Goal: Information Seeking & Learning: Learn about a topic

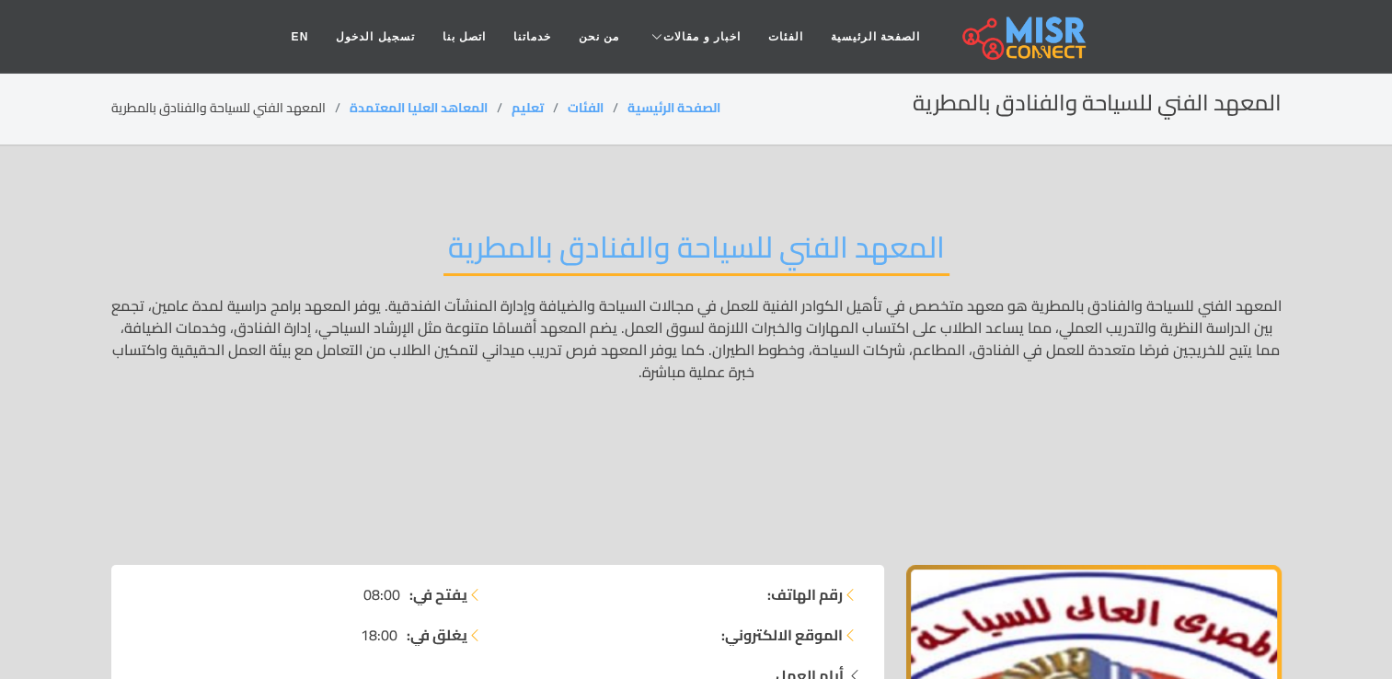
click at [915, 298] on p "المعهد الفني للسياحة والفنادق بالمطرية هو معهد متخصص في تأهيل الكوادر الفنية لل…" at bounding box center [696, 415] width 1170 height 243
click at [724, 296] on p "المعهد الفني للسياحة والفنادق بالمطرية هو معهد متخصص في تأهيل الكوادر الفنية لل…" at bounding box center [696, 415] width 1170 height 243
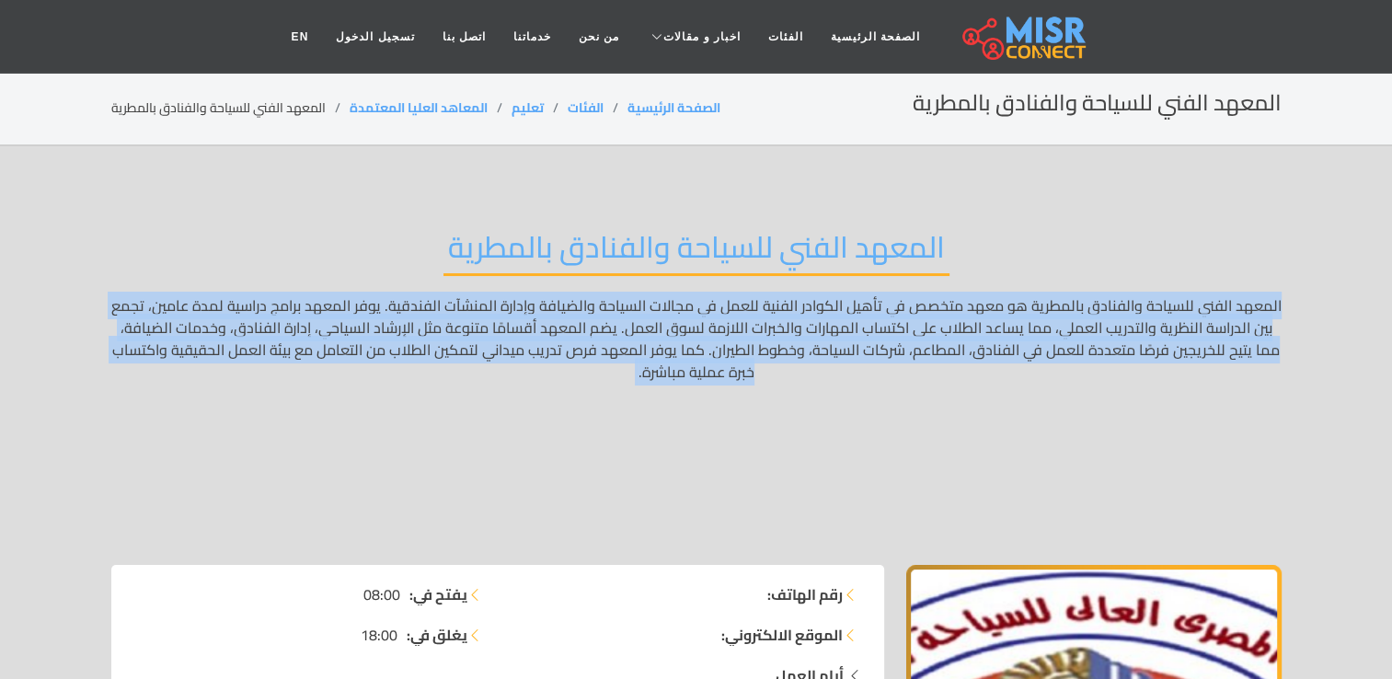
click at [724, 296] on p "المعهد الفني للسياحة والفنادق بالمطرية هو معهد متخصص في تأهيل الكوادر الفنية لل…" at bounding box center [696, 415] width 1170 height 243
click at [564, 400] on p "المعهد الفني للسياحة والفنادق بالمطرية هو معهد متخصص في تأهيل الكوادر الفنية لل…" at bounding box center [696, 415] width 1170 height 243
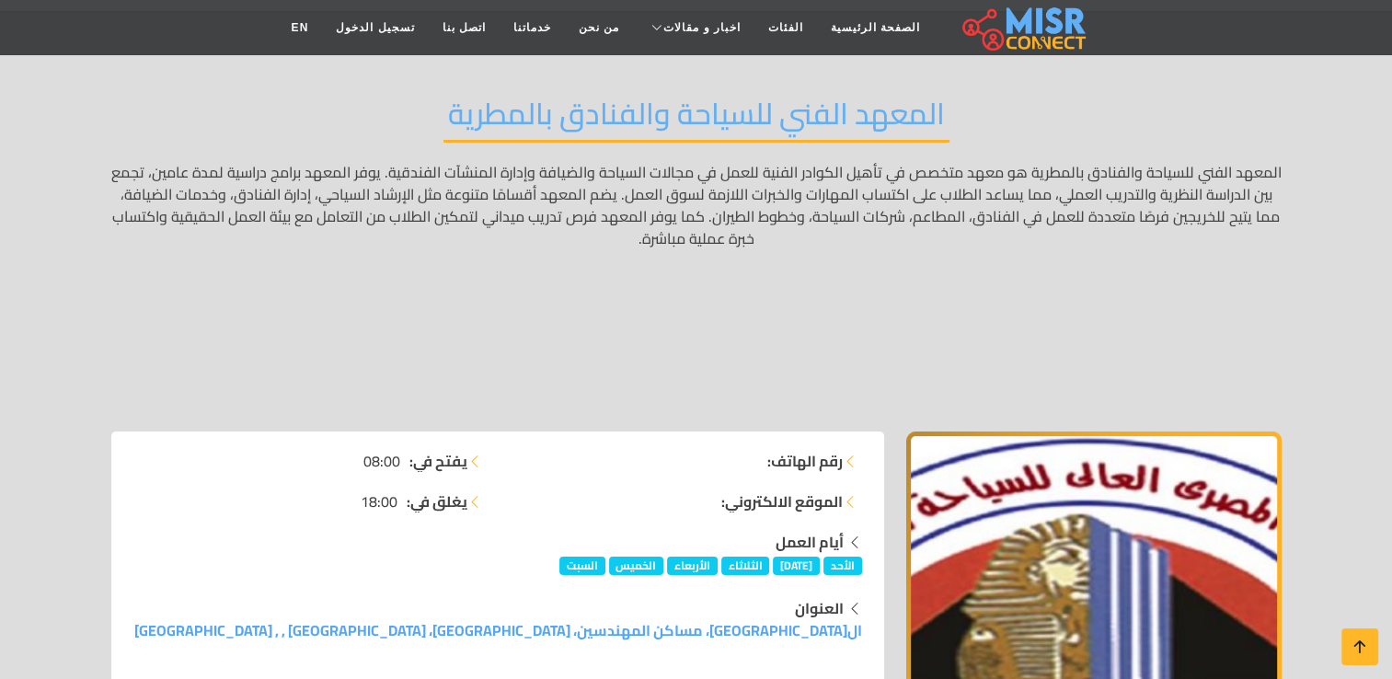
scroll to position [165, 0]
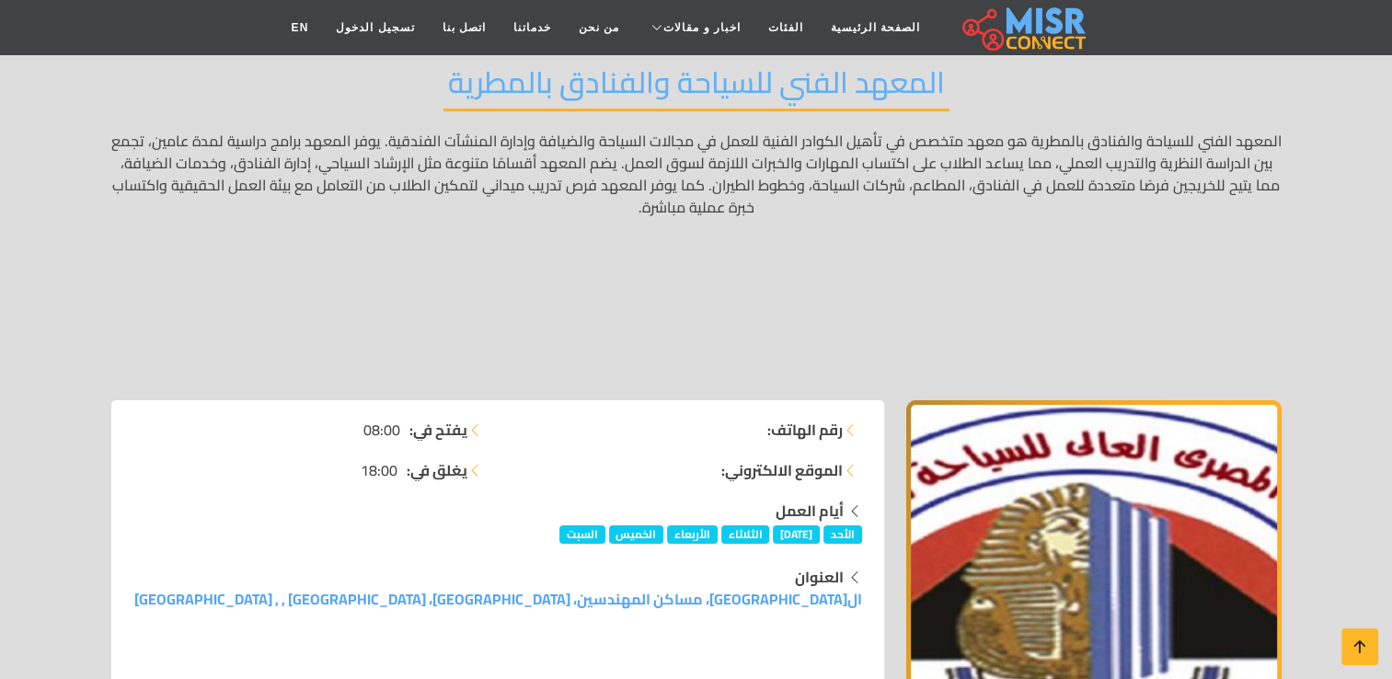
click at [694, 429] on li "رقم الهاتف:" at bounding box center [685, 429] width 353 height 22
click at [754, 456] on ul "رقم الهاتف: الموقع الالكتروني:" at bounding box center [685, 449] width 353 height 63
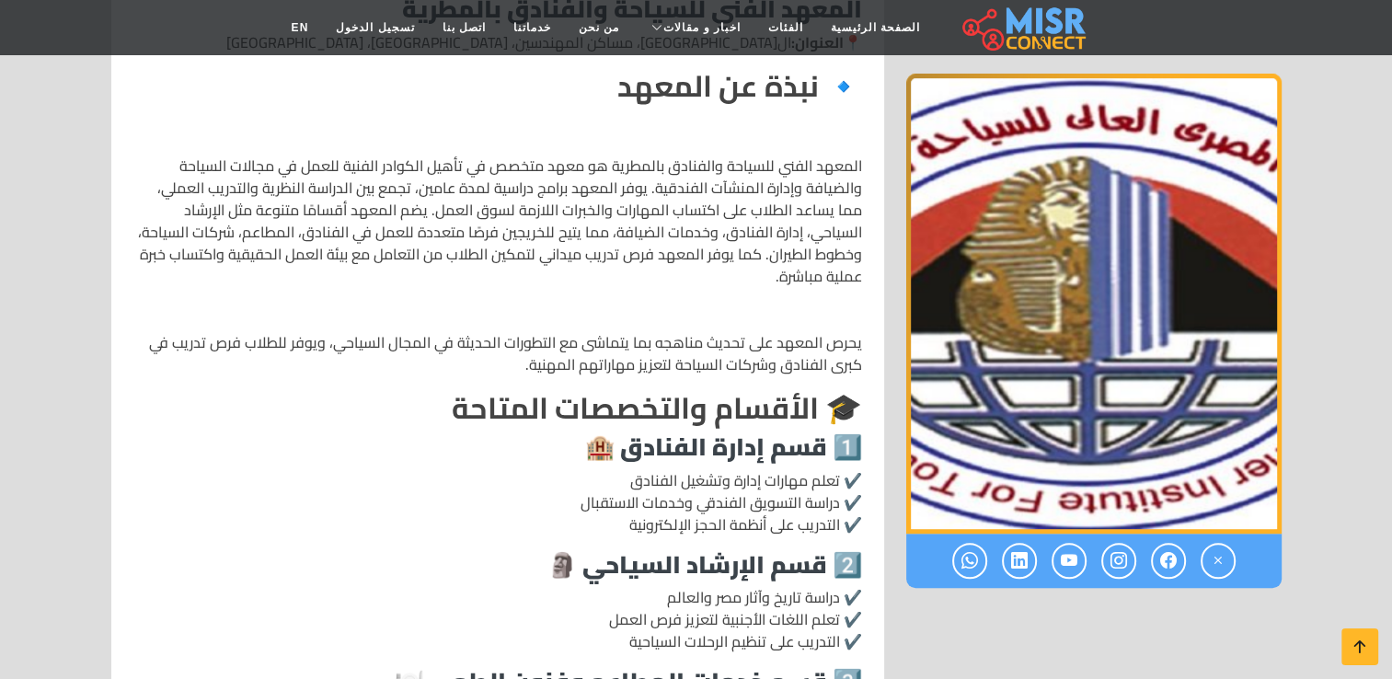
scroll to position [887, 0]
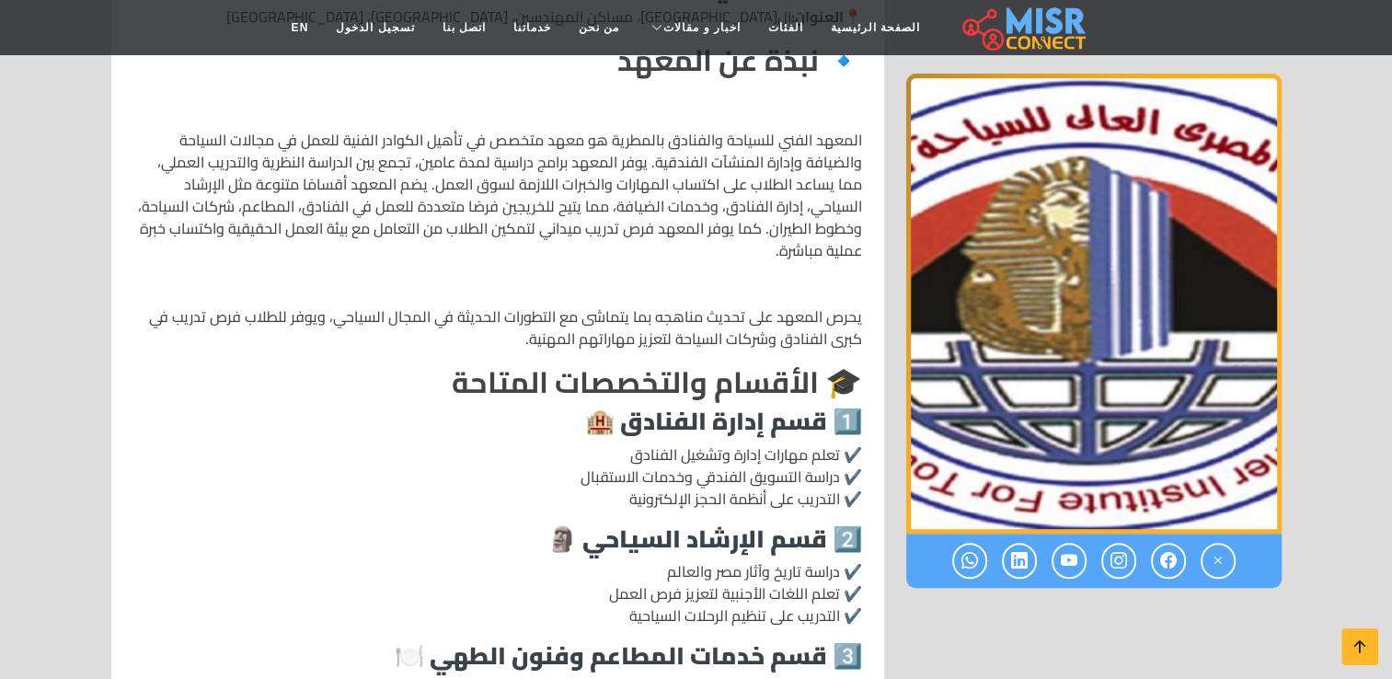
click at [809, 453] on p "✔️ تعلم مهارات إدارة وتشغيل الفنادق ✔️ دراسة التسويق الفندقي وخدمات الاستقبال ✔…" at bounding box center [497, 476] width 728 height 66
drag, startPoint x: 809, startPoint y: 453, endPoint x: 703, endPoint y: 475, distance: 108.8
click at [703, 475] on p "✔️ تعلم مهارات إدارة وتشغيل الفنادق ✔️ دراسة التسويق الفندقي وخدمات الاستقبال ✔…" at bounding box center [497, 476] width 728 height 66
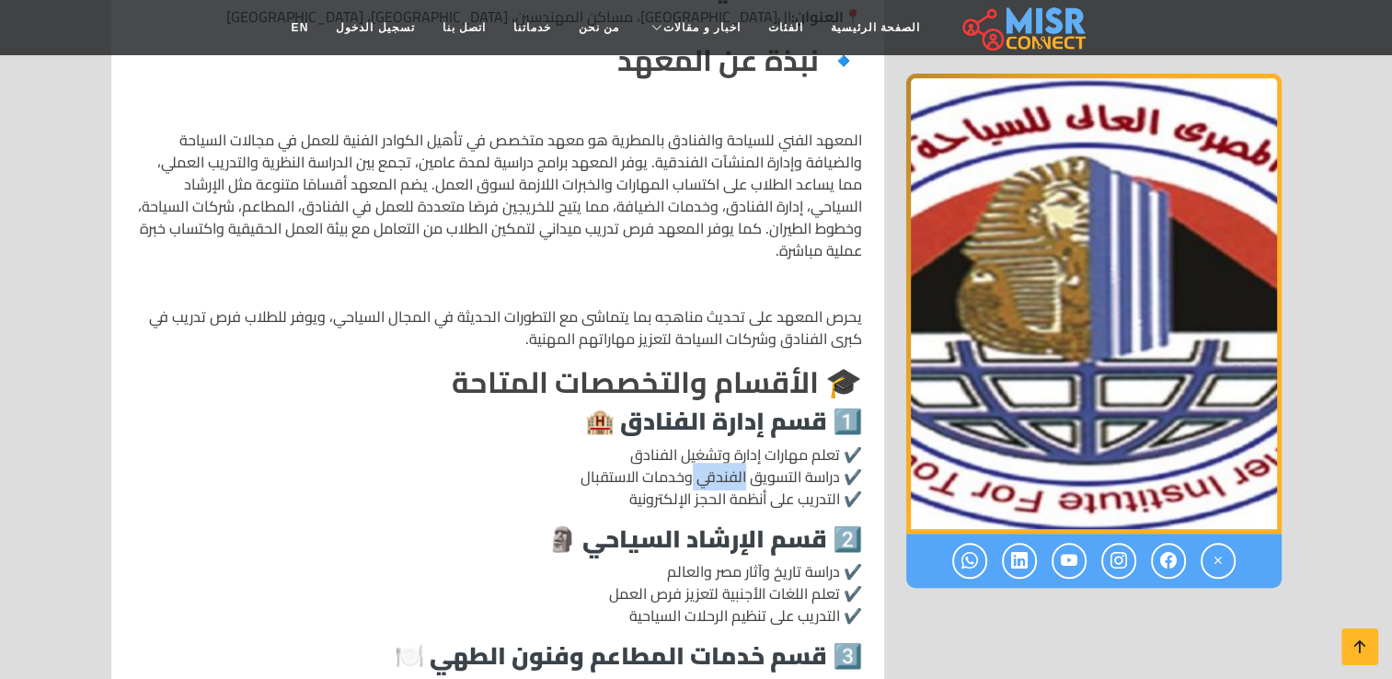
click at [703, 475] on p "✔️ تعلم مهارات إدارة وتشغيل الفنادق ✔️ دراسة التسويق الفندقي وخدمات الاستقبال ✔…" at bounding box center [497, 476] width 728 height 66
drag, startPoint x: 703, startPoint y: 475, endPoint x: 619, endPoint y: 480, distance: 83.9
click at [619, 480] on p "✔️ تعلم مهارات إدارة وتشغيل الفنادق ✔️ دراسة التسويق الفندقي وخدمات الاستقبال ✔…" at bounding box center [497, 476] width 728 height 66
click at [678, 491] on p "✔️ تعلم مهارات إدارة وتشغيل الفنادق ✔️ دراسة التسويق الفندقي وخدمات الاستقبال ✔…" at bounding box center [497, 476] width 728 height 66
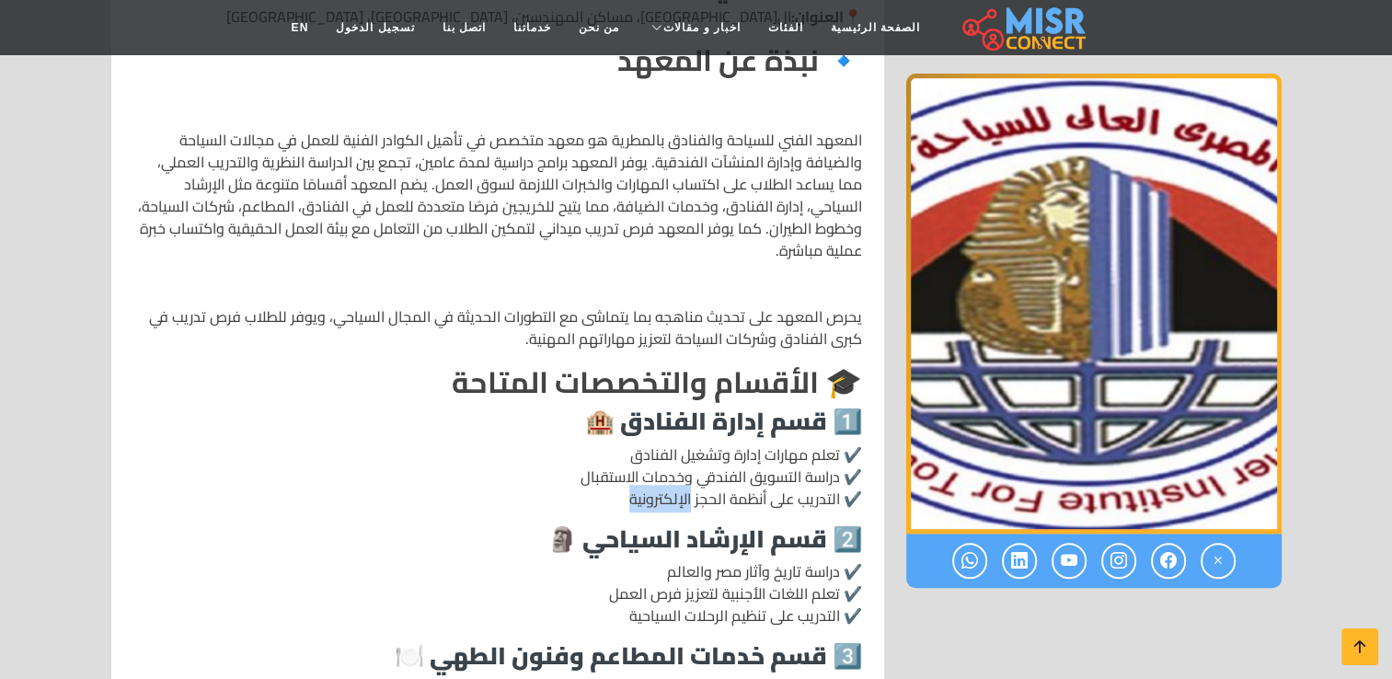
click at [678, 491] on p "✔️ تعلم مهارات إدارة وتشغيل الفنادق ✔️ دراسة التسويق الفندقي وخدمات الاستقبال ✔…" at bounding box center [497, 476] width 728 height 66
click at [508, 487] on p "✔️ تعلم مهارات إدارة وتشغيل الفنادق ✔️ دراسة التسويق الفندقي وخدمات الاستقبال ✔…" at bounding box center [497, 476] width 728 height 66
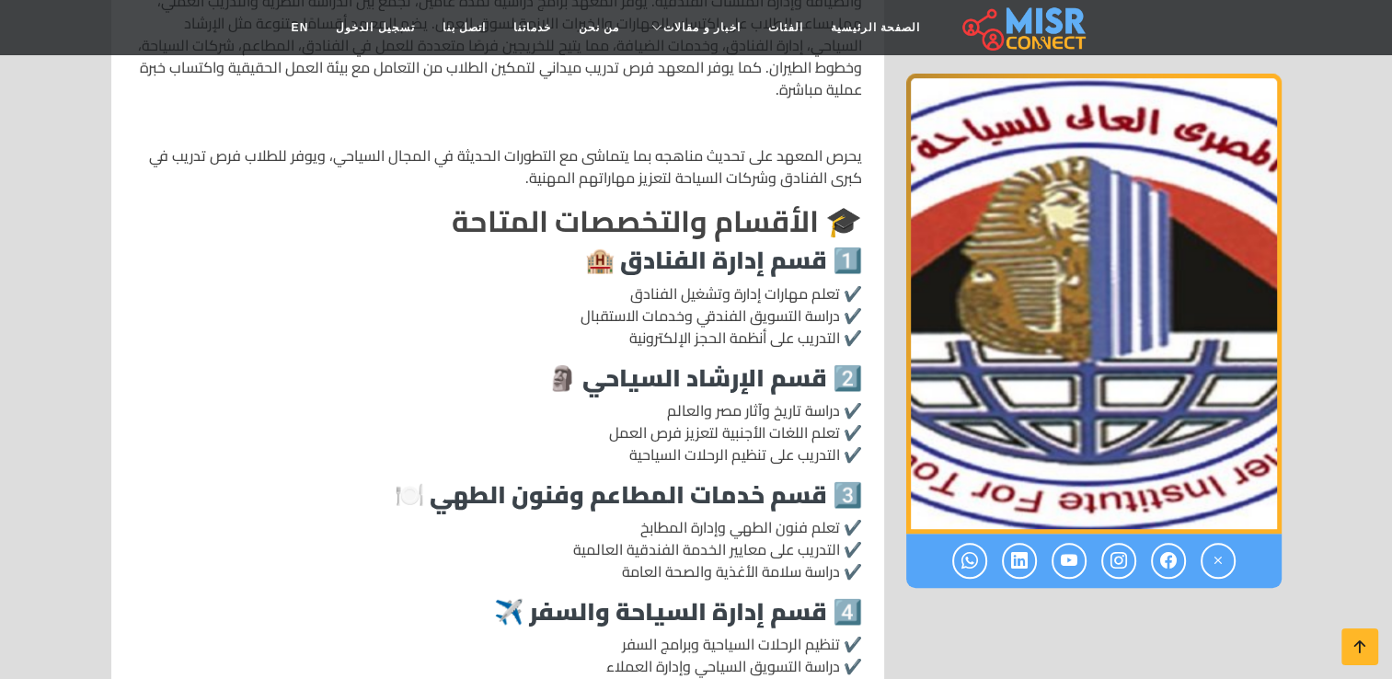
scroll to position [1053, 0]
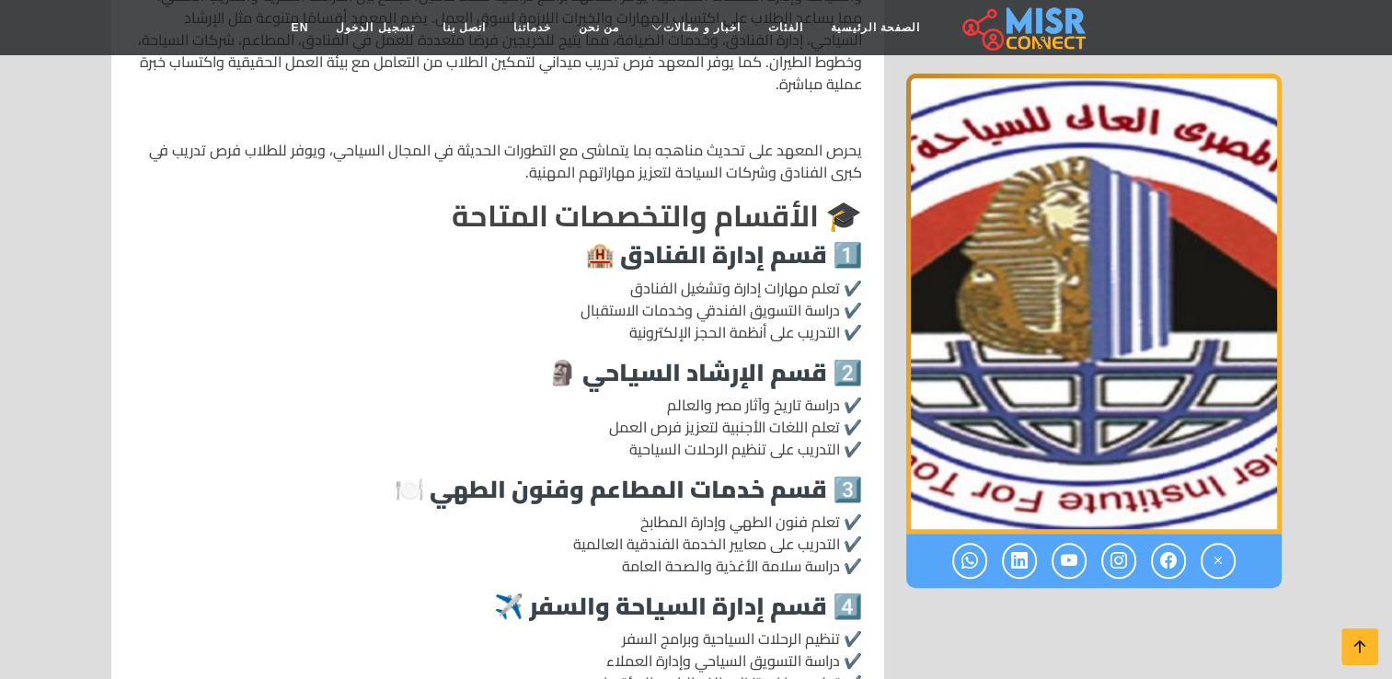
click at [721, 524] on p "✔️ تعلم فنون الطهي وإدارة المطابخ ✔️ التدريب على معايير الخدمة الفندقية العالمي…" at bounding box center [497, 543] width 728 height 66
drag, startPoint x: 721, startPoint y: 524, endPoint x: 624, endPoint y: 542, distance: 99.0
click at [624, 542] on p "✔️ تعلم فنون الطهي وإدارة المطابخ ✔️ التدريب على معايير الخدمة الفندقية العالمي…" at bounding box center [497, 543] width 728 height 66
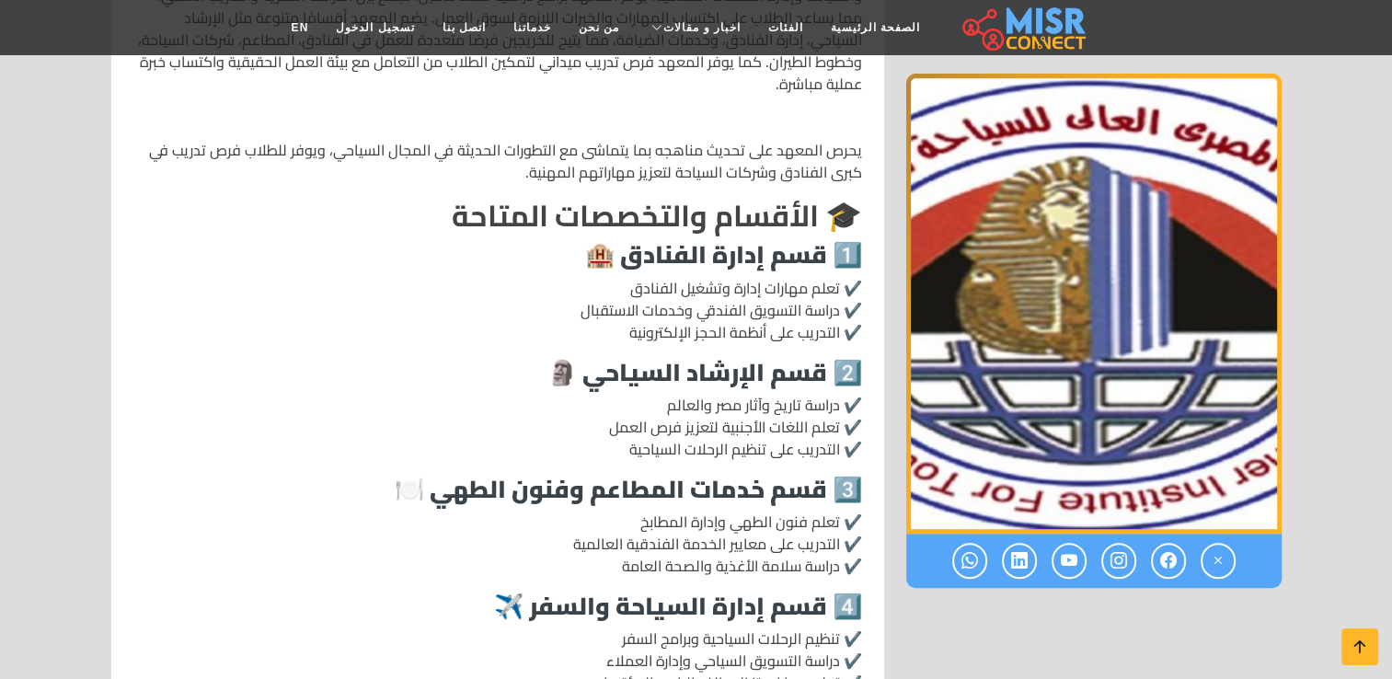
click at [624, 542] on p "✔️ تعلم فنون الطهي وإدارة المطابخ ✔️ التدريب على معايير الخدمة الفندقية العالمي…" at bounding box center [497, 543] width 728 height 66
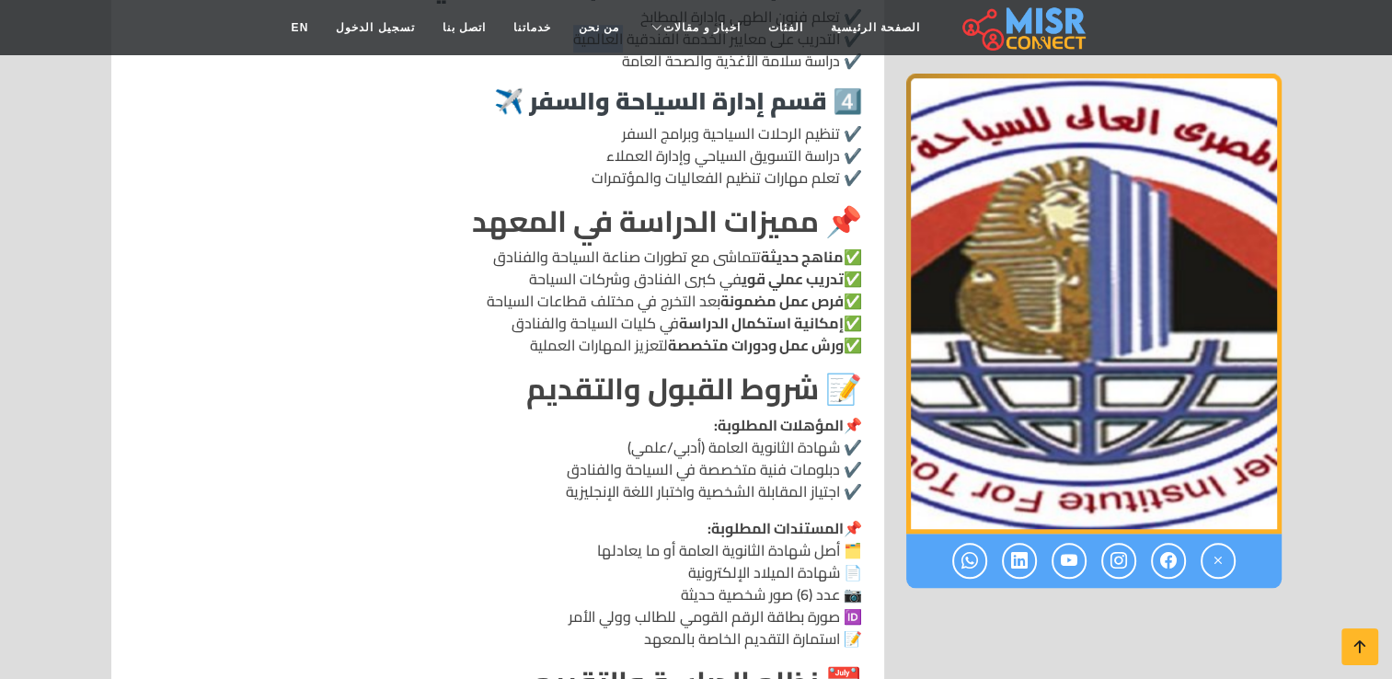
scroll to position [1571, 0]
